Goal: Information Seeking & Learning: Learn about a topic

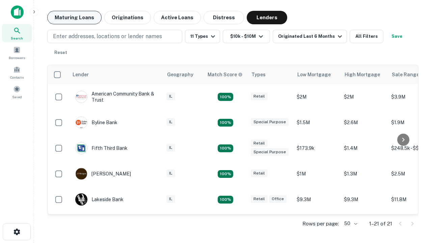
click at [74, 18] on button "Maturing Loans" at bounding box center [74, 17] width 54 height 13
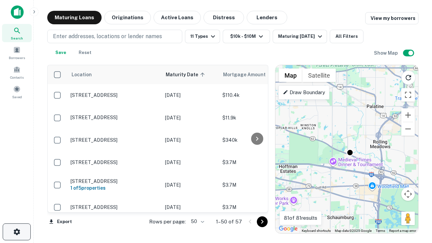
click at [17, 232] on icon "button" at bounding box center [17, 232] width 8 height 8
